Goal: Task Accomplishment & Management: Complete application form

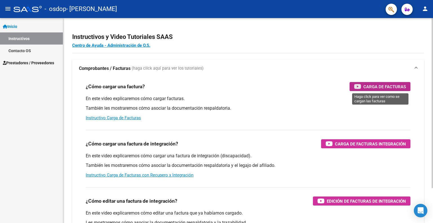
click at [379, 88] on span "Carga de Facturas" at bounding box center [384, 86] width 43 height 7
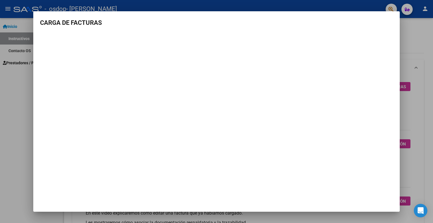
click at [7, 102] on div at bounding box center [216, 111] width 433 height 223
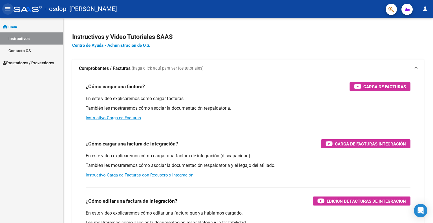
click at [6, 8] on mat-icon "menu" at bounding box center [8, 8] width 7 height 7
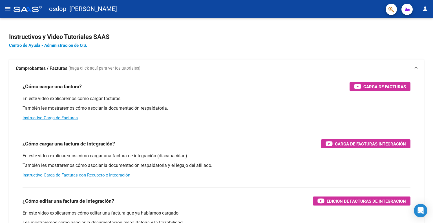
click at [6, 8] on mat-icon "menu" at bounding box center [8, 8] width 7 height 7
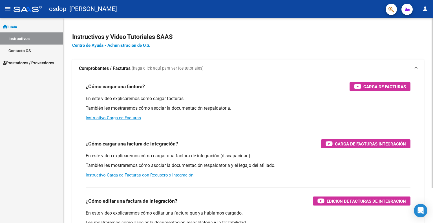
click at [129, 44] on link "Centro de Ayuda - Administración de O.S." at bounding box center [111, 45] width 78 height 5
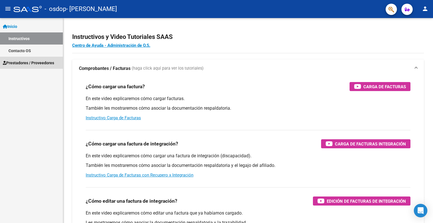
click at [28, 66] on span "Prestadores / Proveedores" at bounding box center [28, 63] width 51 height 6
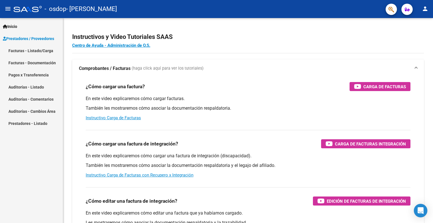
click at [24, 52] on link "Facturas - Listado/Carga" at bounding box center [31, 51] width 63 height 12
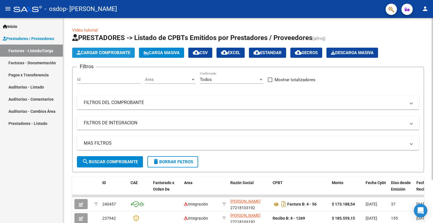
click at [110, 54] on span "Cargar Comprobante" at bounding box center [104, 52] width 54 height 5
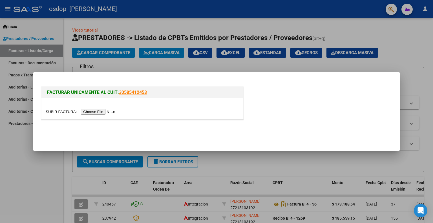
click at [101, 111] on input "file" at bounding box center [81, 112] width 71 height 6
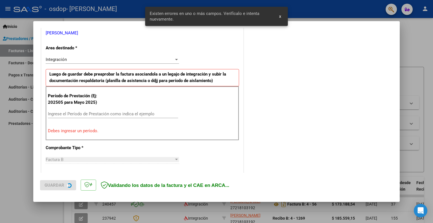
scroll to position [123, 0]
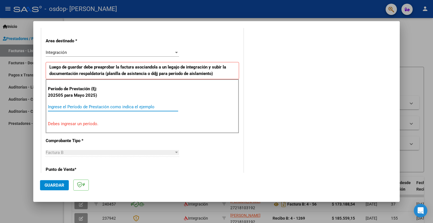
click at [85, 104] on input "Ingrese el Período de Prestación como indica el ejemplo" at bounding box center [113, 106] width 130 height 5
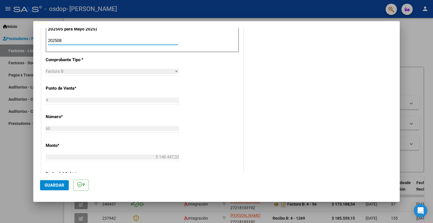
scroll to position [151, 0]
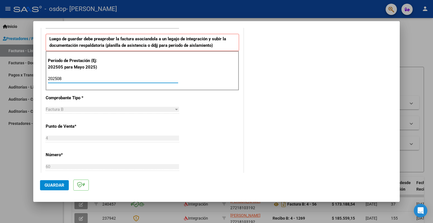
type input "202508"
click at [165, 107] on div "Factura B" at bounding box center [110, 109] width 128 height 5
click at [175, 107] on div at bounding box center [176, 109] width 5 height 5
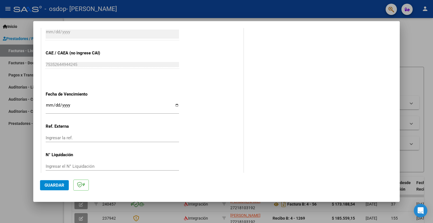
scroll to position [350, 0]
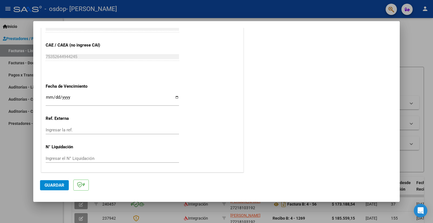
click at [56, 96] on input "Ingresar la fecha" at bounding box center [112, 99] width 133 height 9
click at [49, 97] on input "Ingresar la fecha" at bounding box center [112, 99] width 133 height 9
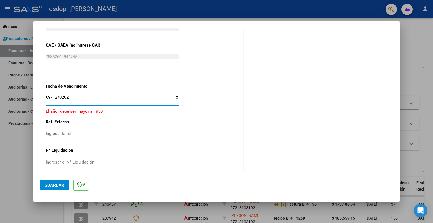
type input "[DATE]"
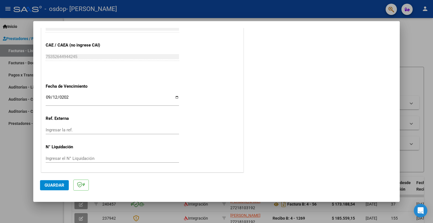
click at [56, 183] on span "Guardar" at bounding box center [55, 185] width 20 height 5
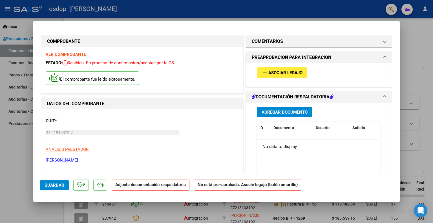
click at [295, 97] on h1 "DOCUMENTACIÓN RESPALDATORIA" at bounding box center [293, 97] width 82 height 7
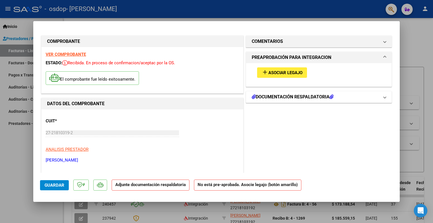
click at [330, 96] on icon at bounding box center [332, 96] width 4 height 5
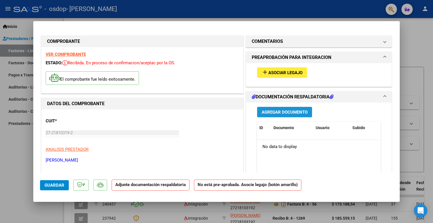
click at [276, 114] on span "Agregar Documento" at bounding box center [285, 112] width 46 height 5
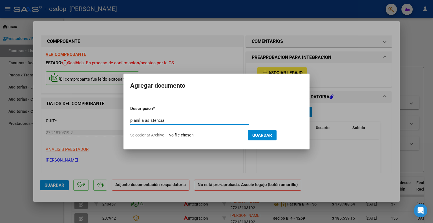
type input "planilla asistencia"
click at [260, 135] on button "Guardar" at bounding box center [262, 135] width 29 height 10
click at [174, 136] on input "Seleccionar Archivo" at bounding box center [206, 135] width 75 height 5
click at [181, 135] on input "Seleccionar Archivo" at bounding box center [206, 135] width 75 height 5
type input "C:\fakepath\Adobe [DEMOGRAPHIC_DATA] [DATE].pdf"
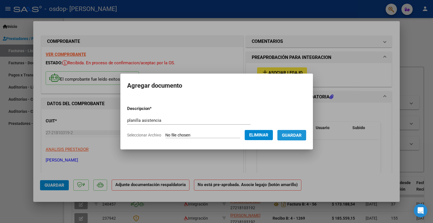
click at [297, 134] on span "Guardar" at bounding box center [292, 135] width 20 height 5
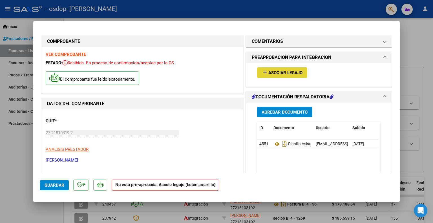
click at [279, 72] on span "Asociar Legajo" at bounding box center [285, 72] width 34 height 5
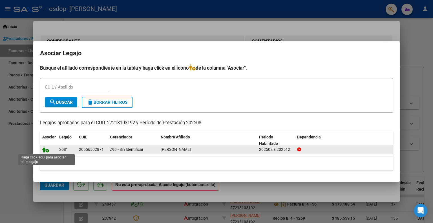
click at [46, 150] on icon at bounding box center [45, 149] width 7 height 6
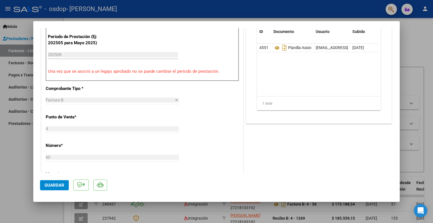
scroll to position [197, 0]
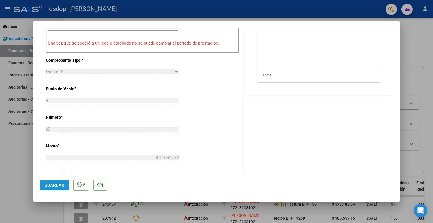
click at [50, 187] on span "Guardar" at bounding box center [55, 185] width 20 height 5
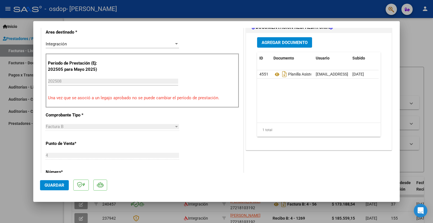
scroll to position [141, 0]
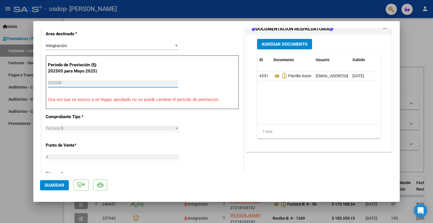
click at [62, 81] on input "202508" at bounding box center [113, 82] width 130 height 5
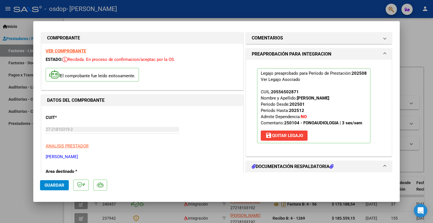
scroll to position [0, 0]
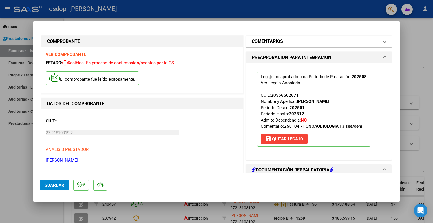
click at [384, 39] on span at bounding box center [385, 41] width 2 height 7
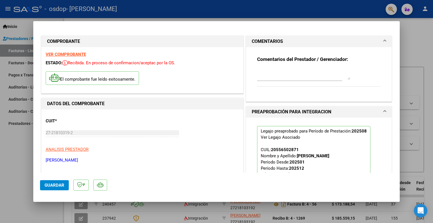
click at [307, 75] on textarea at bounding box center [303, 74] width 93 height 11
type textarea "periodo [DATE]"
click at [376, 70] on div "Comentarios del Prestador / Gerenciador: periodo [DATE]" at bounding box center [318, 74] width 123 height 36
click at [72, 54] on strong "VER COMPROBANTE" at bounding box center [66, 54] width 40 height 5
click at [45, 187] on span "Guardar" at bounding box center [55, 185] width 20 height 5
